Goal: Information Seeking & Learning: Learn about a topic

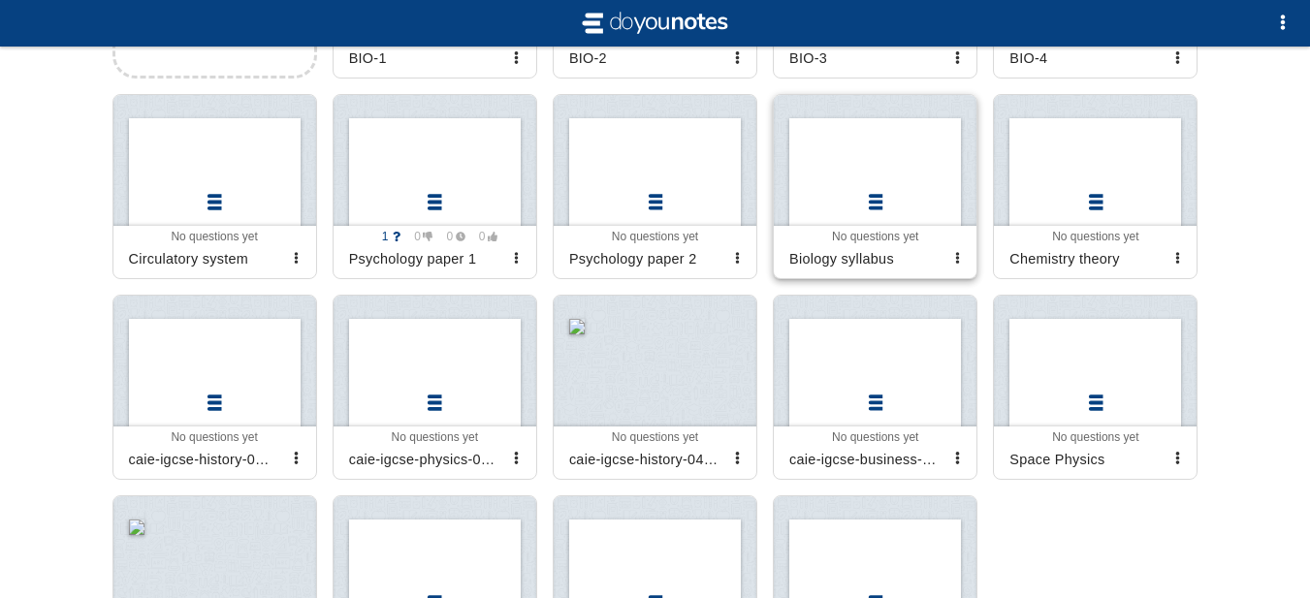
scroll to position [485, 0]
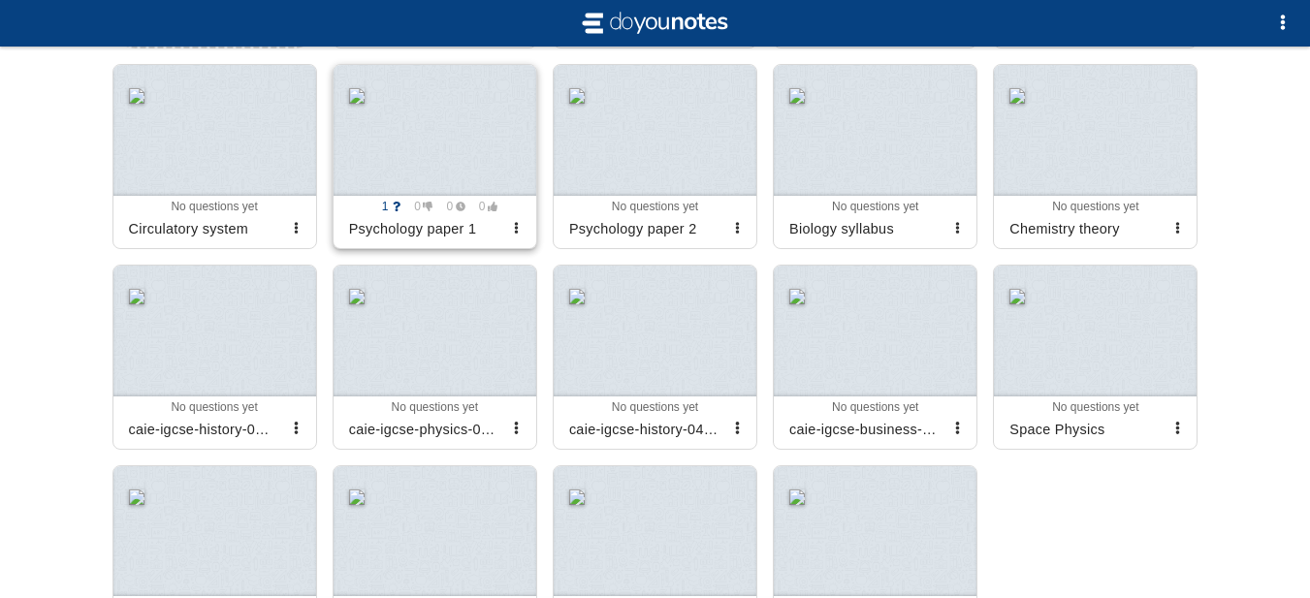
click at [440, 183] on div at bounding box center [435, 130] width 203 height 131
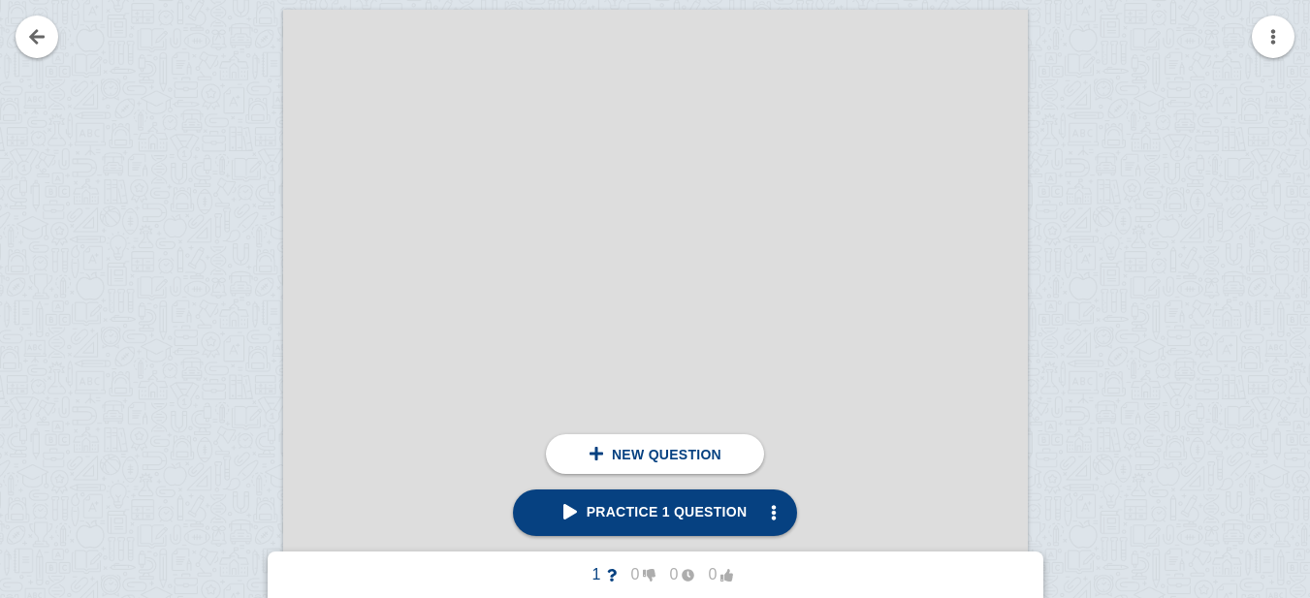
scroll to position [21755, 0]
drag, startPoint x: 674, startPoint y: 61, endPoint x: 785, endPoint y: 61, distance: 111.5
click at [785, 61] on div at bounding box center [655, 514] width 745 height 1054
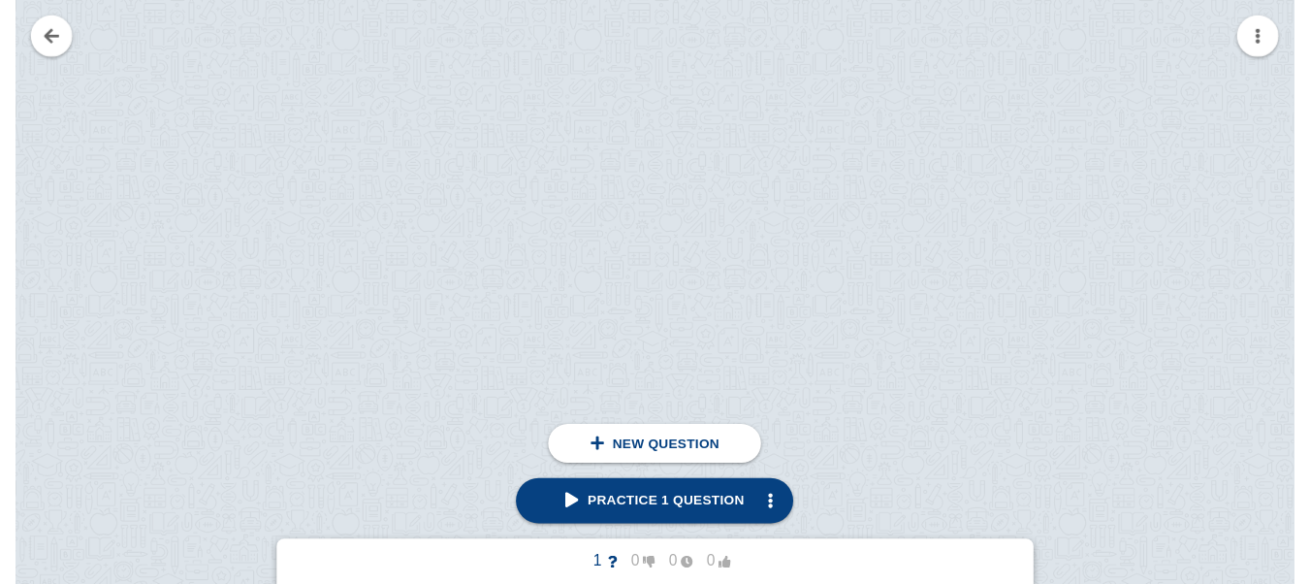
scroll to position [31803, 0]
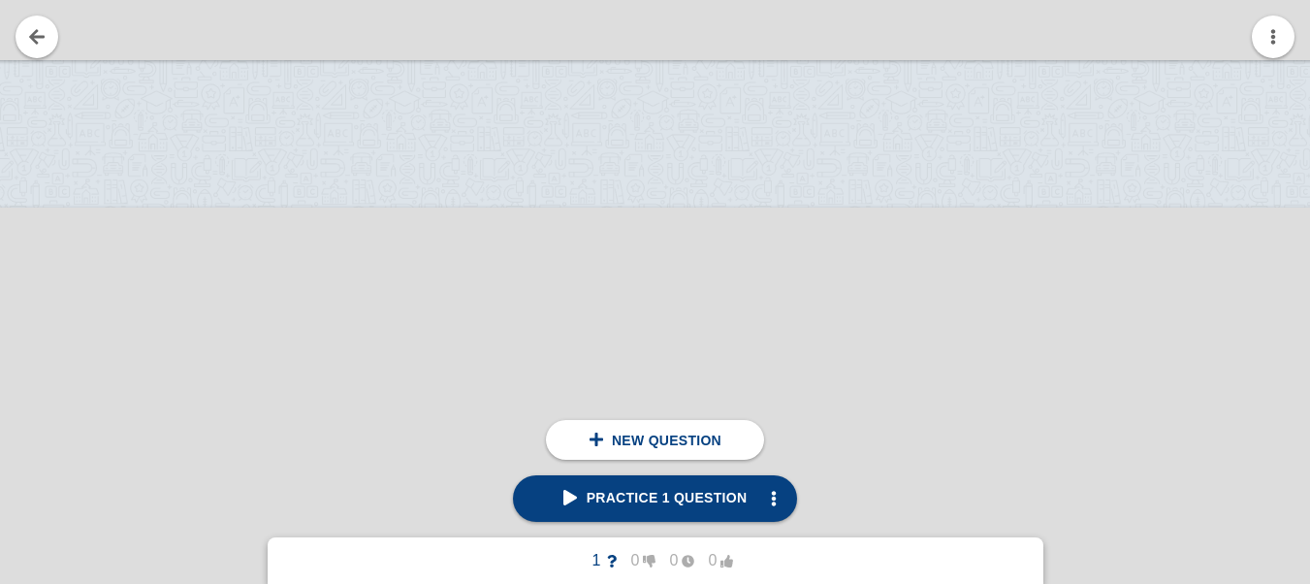
scroll to position [44816, 195]
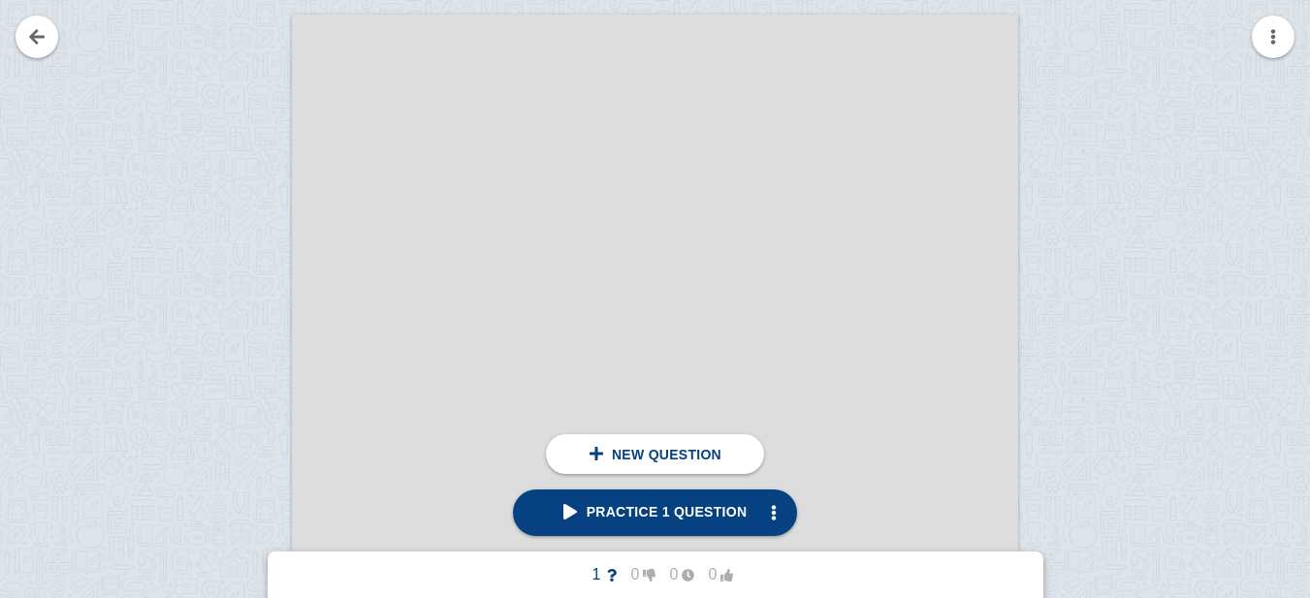
scroll to position [20956, 0]
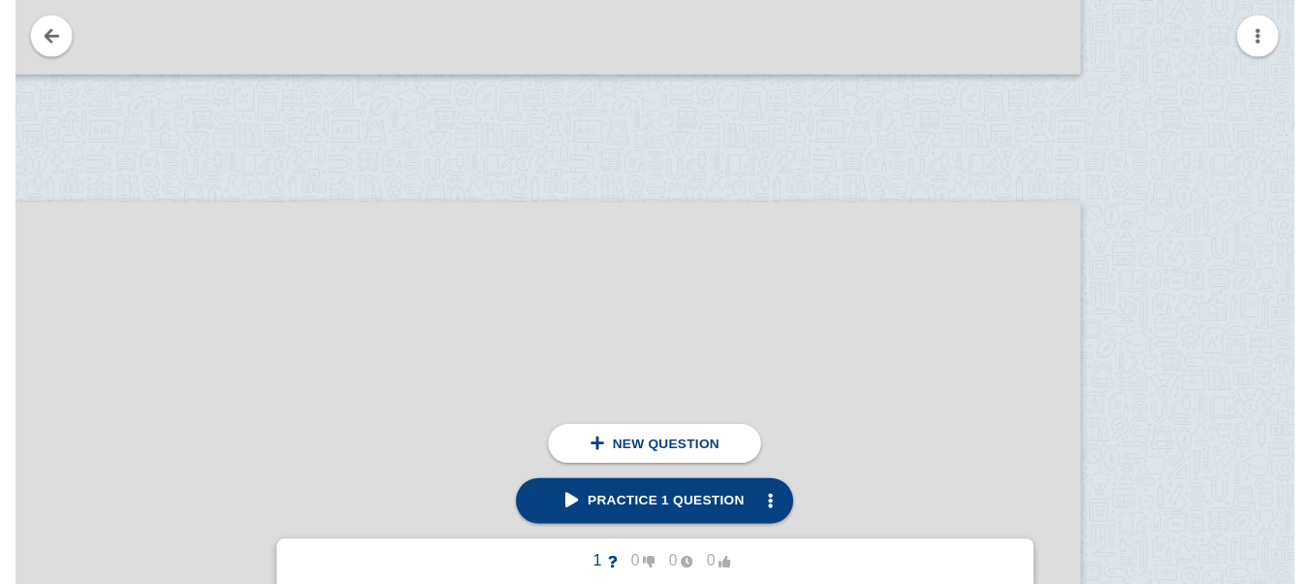
scroll to position [41822, 507]
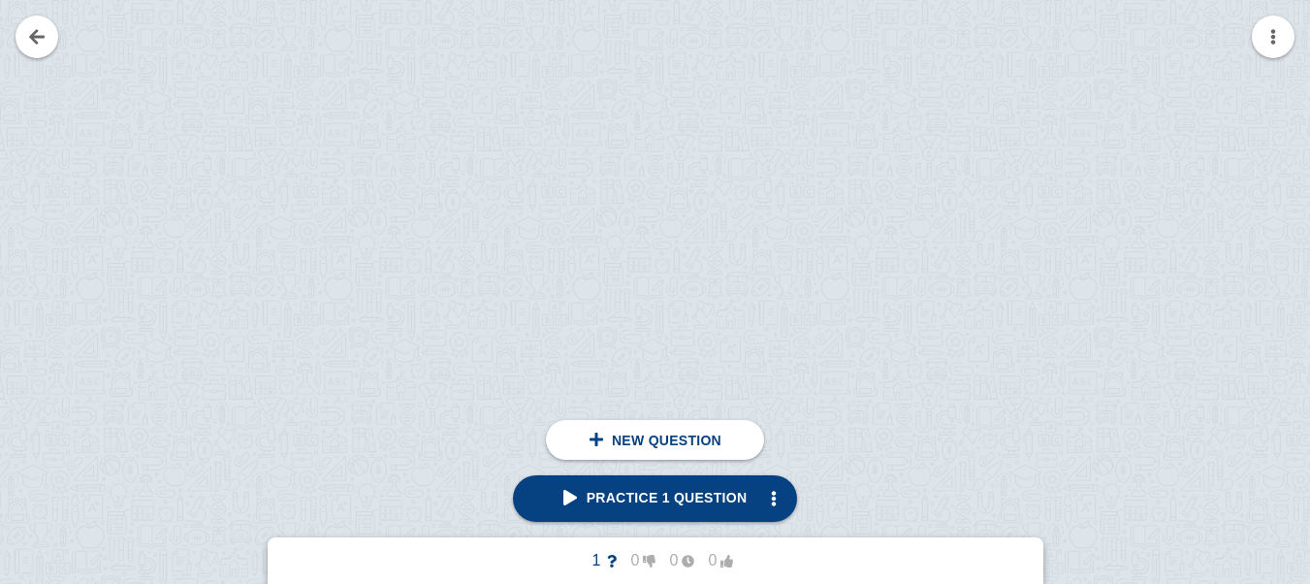
scroll to position [62233, 1087]
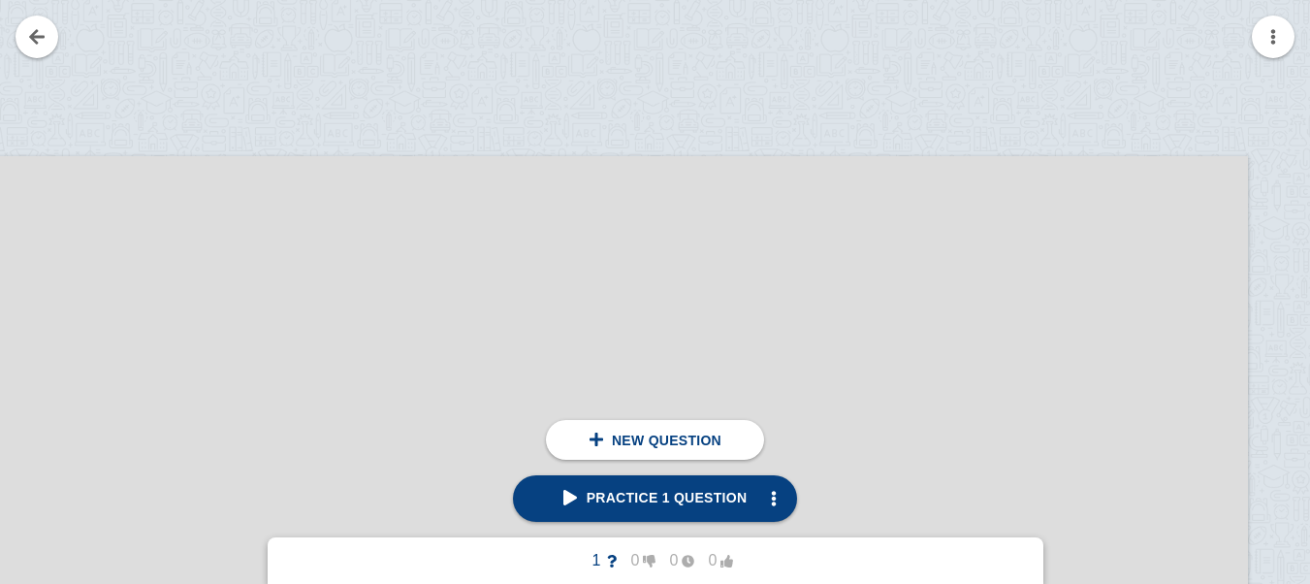
drag, startPoint x: 777, startPoint y: 246, endPoint x: 786, endPoint y: 138, distance: 109.0
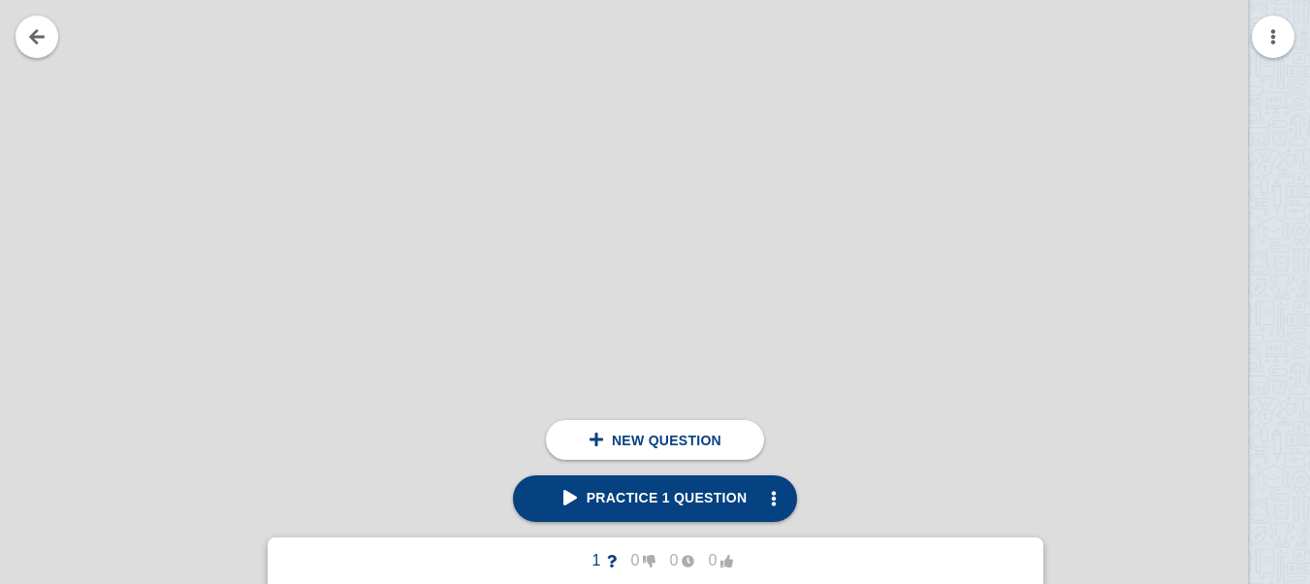
scroll to position [62815, 1087]
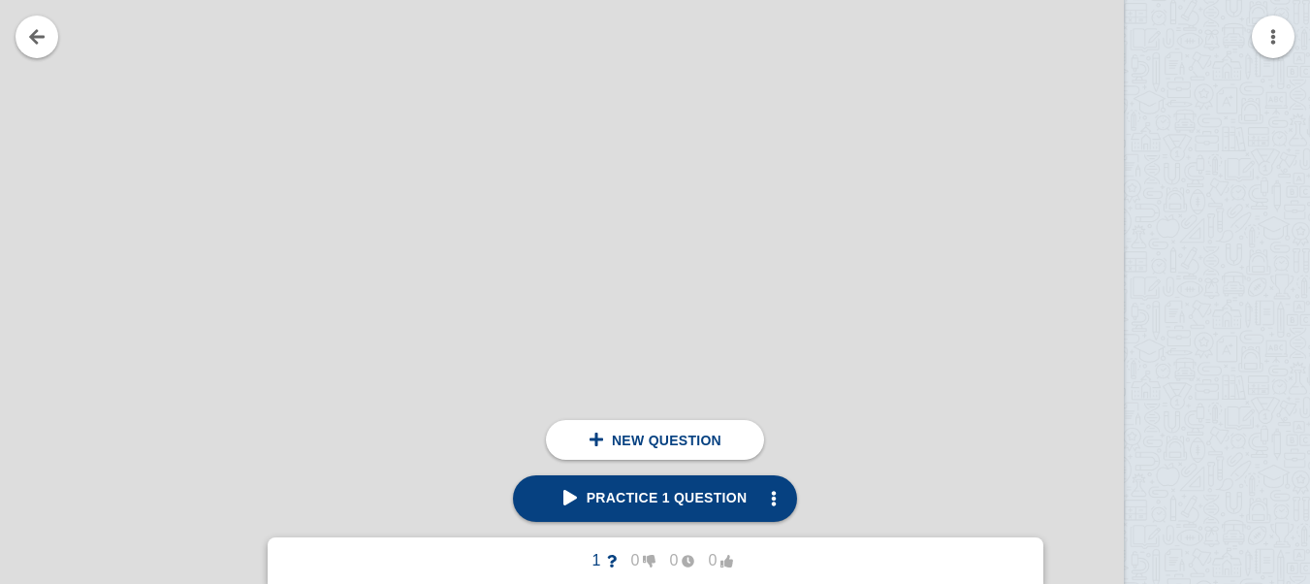
scroll to position [35954, 279]
